Goal: Use online tool/utility: Utilize a website feature to perform a specific function

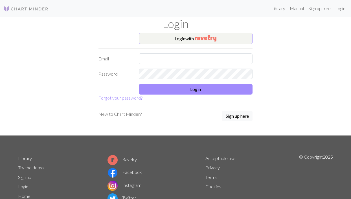
click at [223, 40] on button "Login with" at bounding box center [196, 38] width 114 height 11
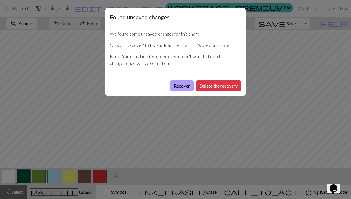
click at [180, 88] on button "Recover" at bounding box center [181, 85] width 23 height 11
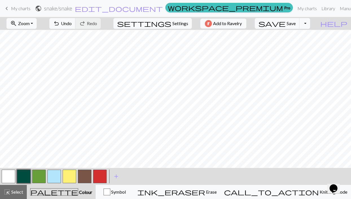
scroll to position [146, 0]
click at [296, 25] on span "Save" at bounding box center [291, 23] width 9 height 5
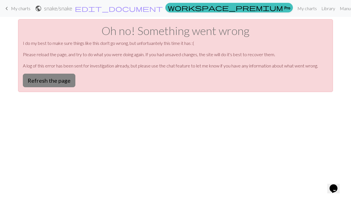
click at [52, 79] on button "Refresh the page" at bounding box center [49, 81] width 52 height 14
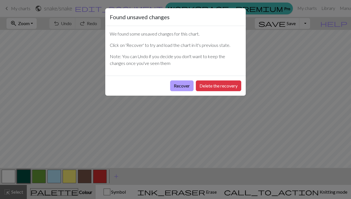
click at [184, 86] on button "Recover" at bounding box center [181, 85] width 23 height 11
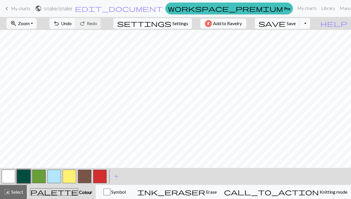
click at [176, 21] on span "Settings" at bounding box center [180, 23] width 16 height 7
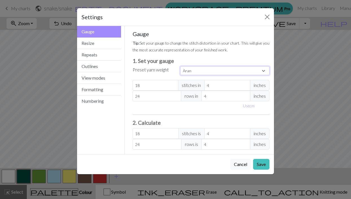
select select "worsted"
type input "20"
type input "26"
type input "20"
type input "26"
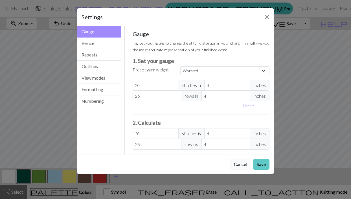
click at [259, 165] on button "Save" at bounding box center [261, 164] width 16 height 11
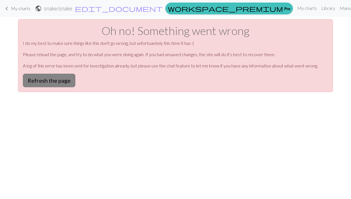
click at [49, 78] on button "Refresh the page" at bounding box center [49, 81] width 52 height 14
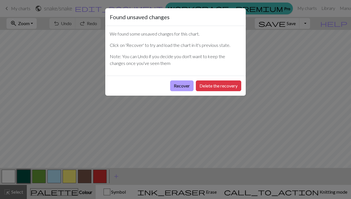
click at [178, 84] on button "Recover" at bounding box center [181, 85] width 23 height 11
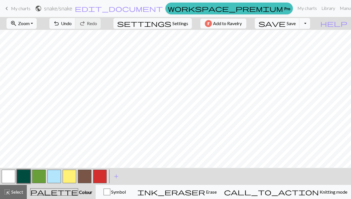
scroll to position [185, 0]
